Goal: Task Accomplishment & Management: Manage account settings

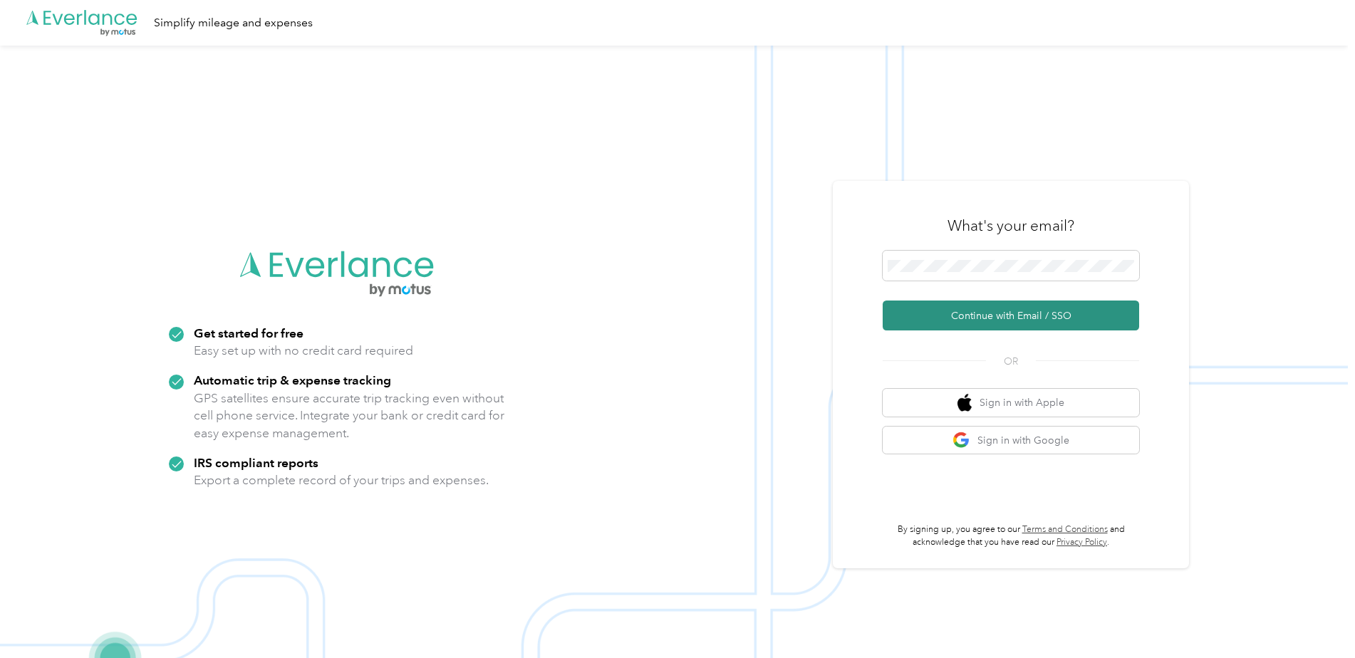
click at [1017, 318] on button "Continue with Email / SSO" at bounding box center [1011, 316] width 256 height 30
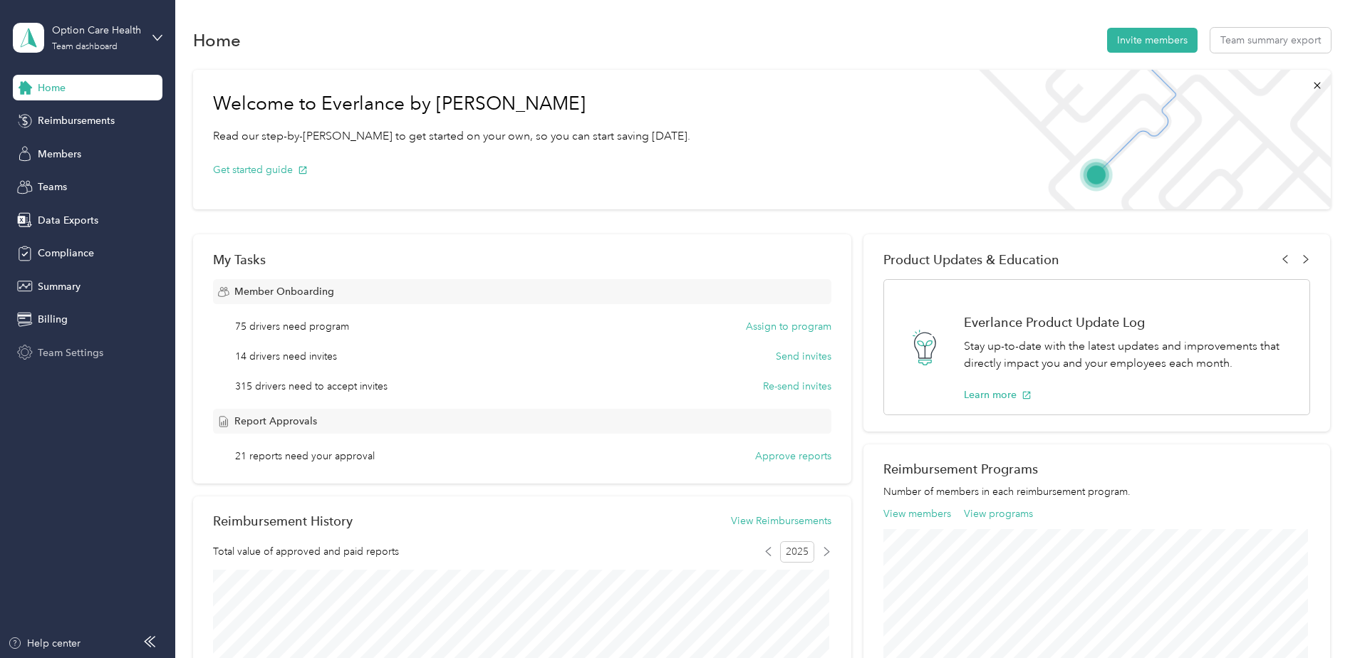
click at [67, 349] on span "Team Settings" at bounding box center [71, 352] width 66 height 15
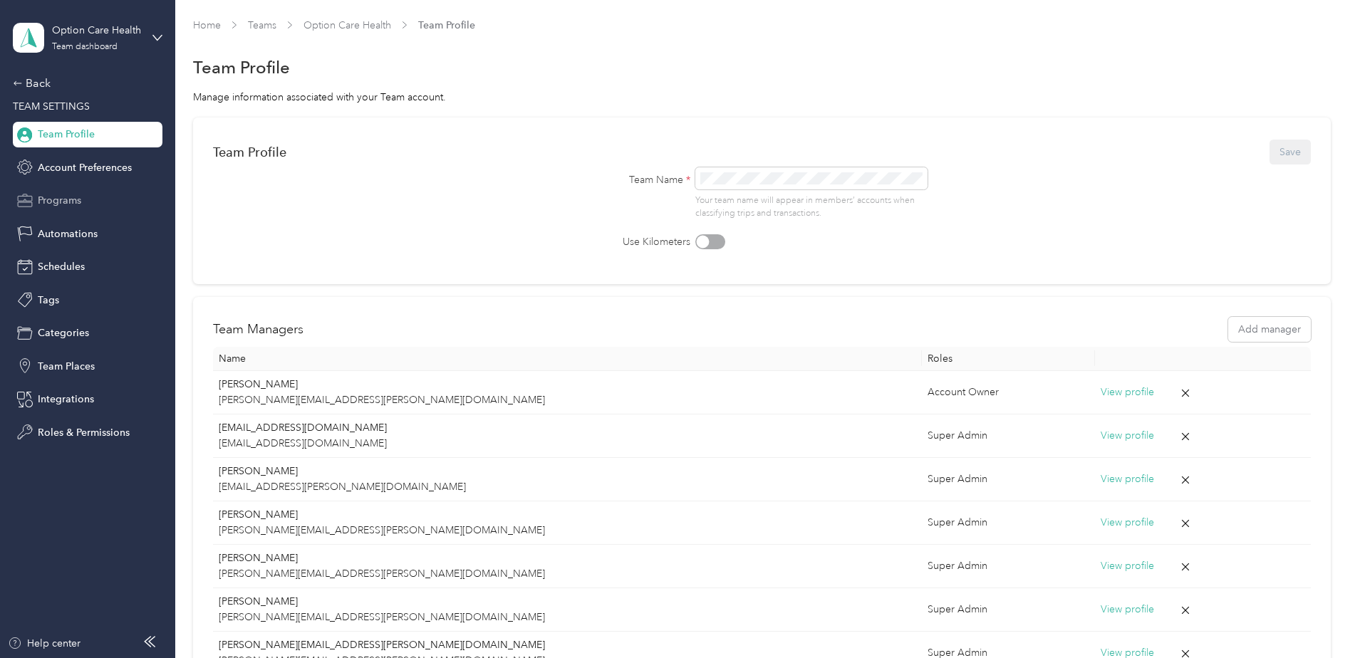
click at [56, 202] on span "Programs" at bounding box center [59, 200] width 43 height 15
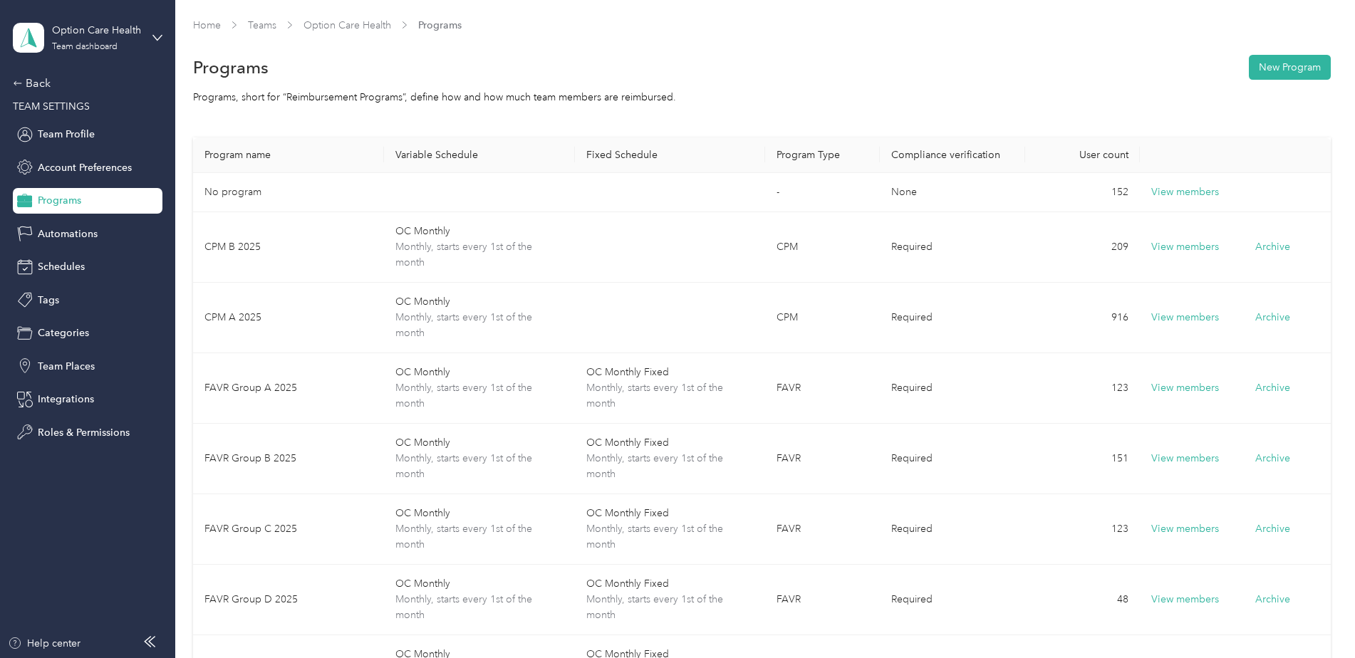
click at [150, 39] on div "Option Care Health Team dashboard" at bounding box center [88, 38] width 150 height 50
click at [72, 194] on div "You’re signed in as [EMAIL_ADDRESS][DOMAIN_NAME] Team dashboard Personal dashbo…" at bounding box center [163, 128] width 300 height 145
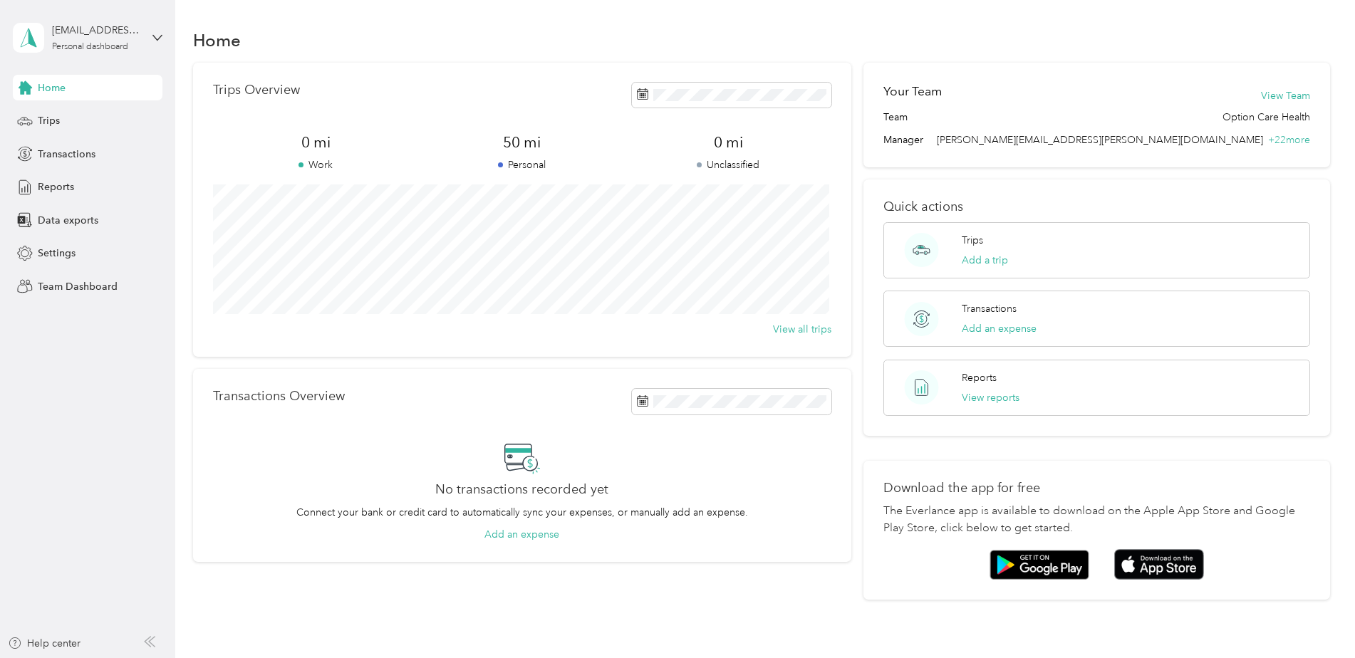
click at [64, 87] on span "Home" at bounding box center [52, 87] width 28 height 15
click at [150, 44] on div "favr+optioncare@everlance.com Personal dashboard" at bounding box center [88, 38] width 150 height 50
click at [94, 124] on div "Team dashboard Personal dashboard Log out" at bounding box center [163, 142] width 280 height 90
click at [159, 33] on icon at bounding box center [157, 38] width 10 height 10
click at [82, 178] on div "Log out" at bounding box center [163, 182] width 280 height 25
